Goal: Transaction & Acquisition: Book appointment/travel/reservation

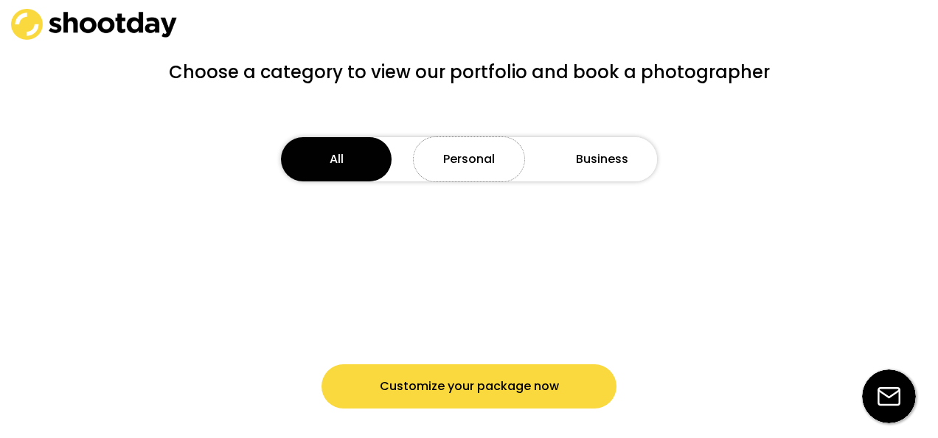
click at [456, 158] on button "Personal" at bounding box center [469, 159] width 111 height 44
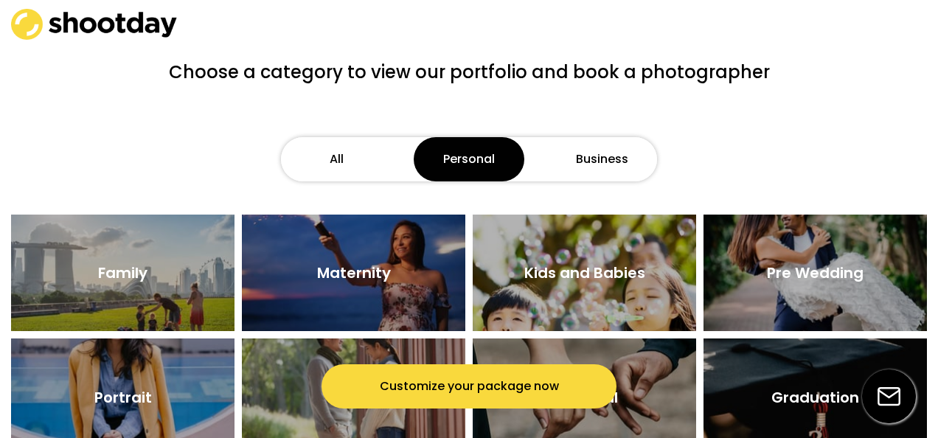
click at [579, 149] on button "Business" at bounding box center [601, 159] width 111 height 44
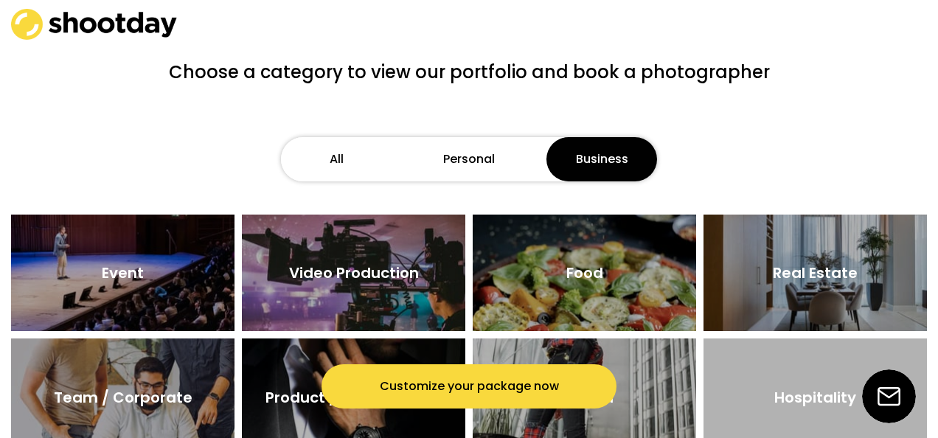
click at [358, 171] on button "All" at bounding box center [336, 159] width 111 height 44
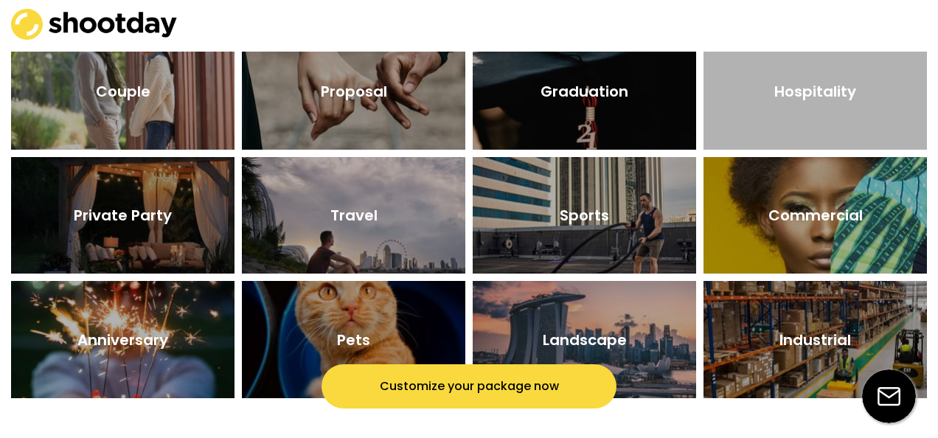
scroll to position [112, 0]
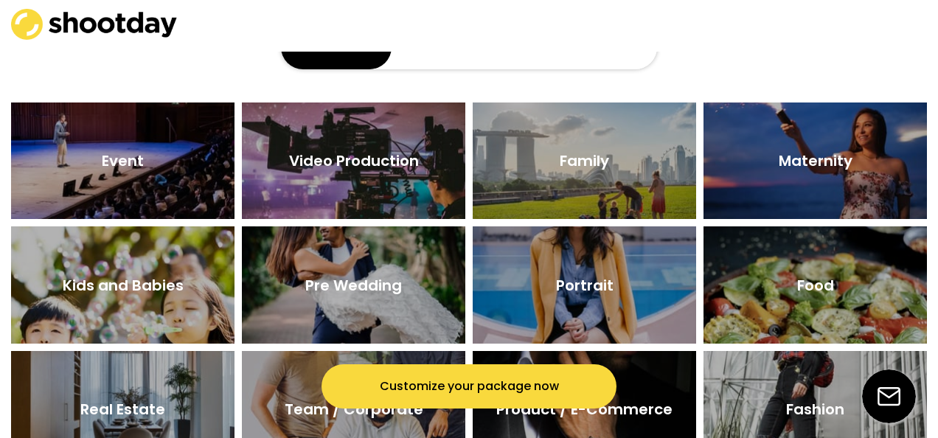
click at [366, 174] on div at bounding box center [353, 160] width 223 height 116
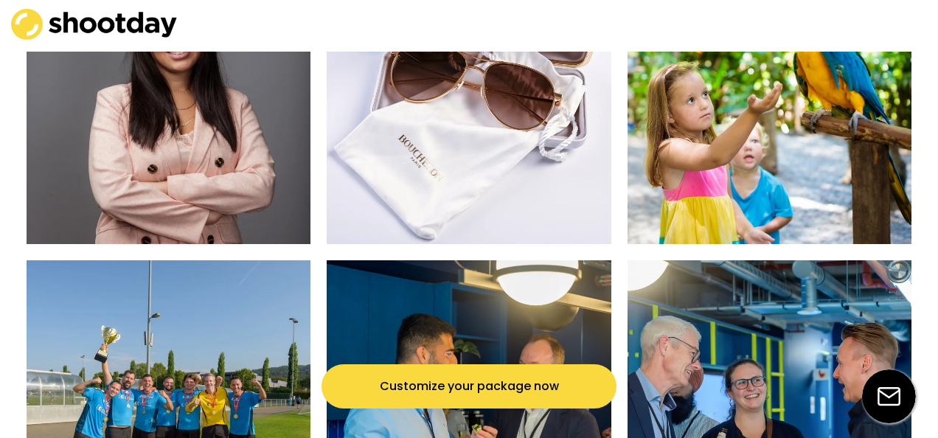
scroll to position [1070, 0]
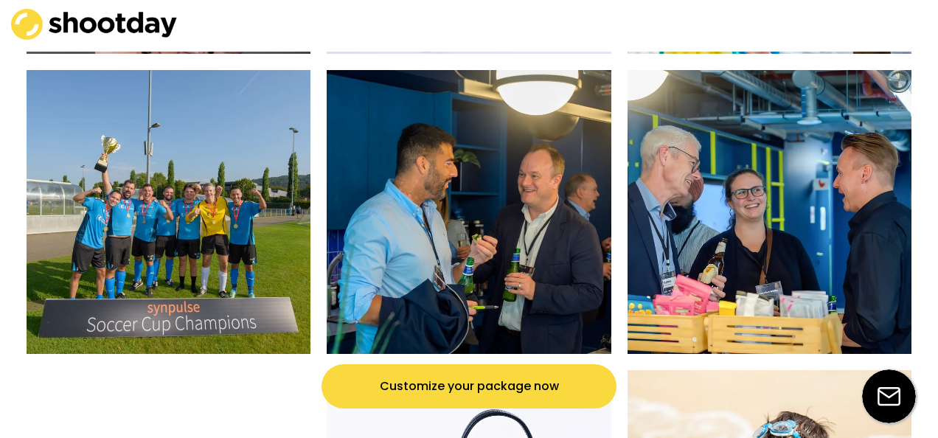
click at [463, 373] on button "Customize your package now" at bounding box center [468, 386] width 295 height 44
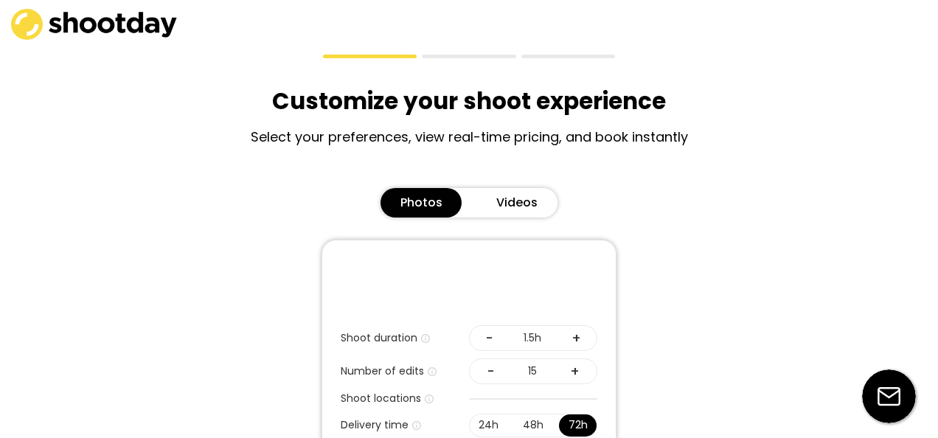
scroll to position [0, 0]
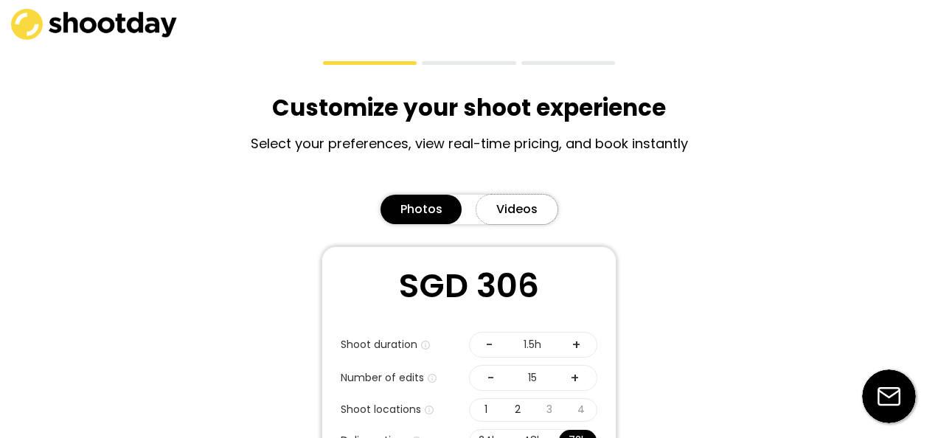
click at [511, 208] on button "Videos" at bounding box center [516, 209] width 81 height 29
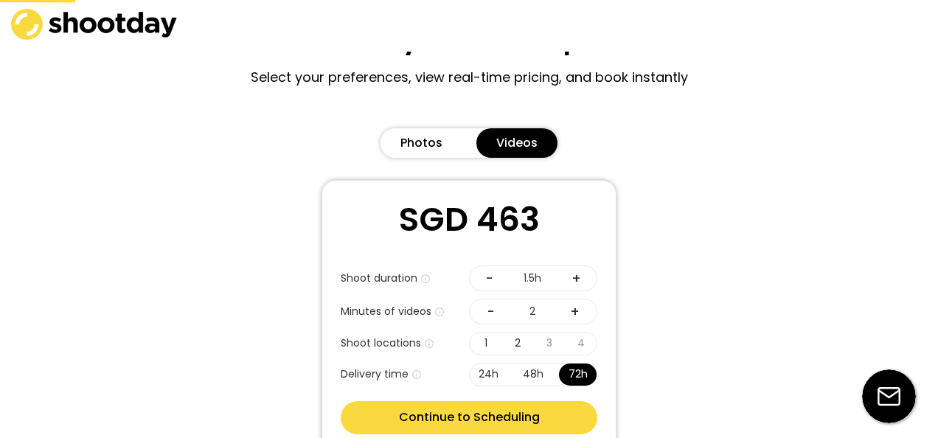
scroll to position [147, 0]
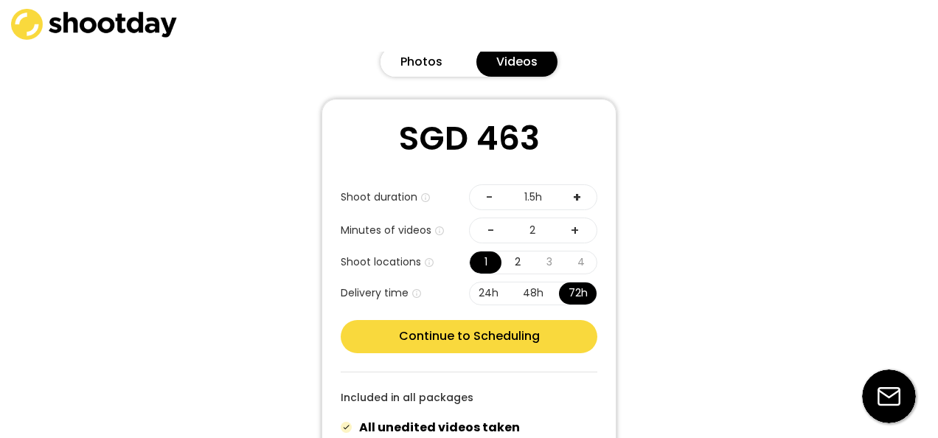
click at [576, 201] on div "+" at bounding box center [577, 197] width 8 height 18
click at [543, 229] on div "- 2 +" at bounding box center [533, 230] width 128 height 26
click at [562, 323] on button "Continue to Scheduling" at bounding box center [469, 336] width 257 height 33
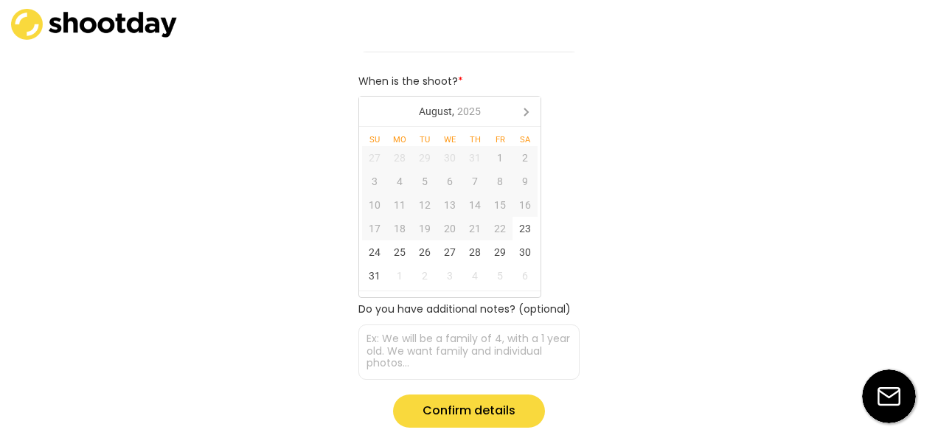
scroll to position [0, 0]
